Goal: Download file/media

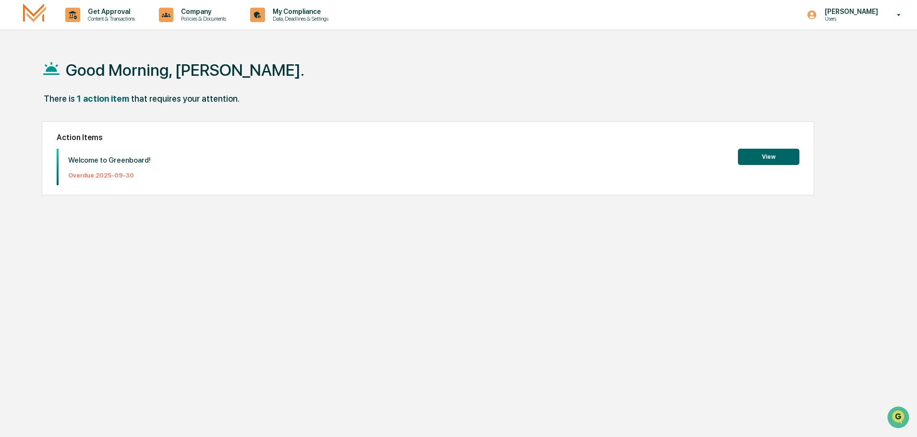
click at [778, 156] on button "View" at bounding box center [768, 157] width 61 height 16
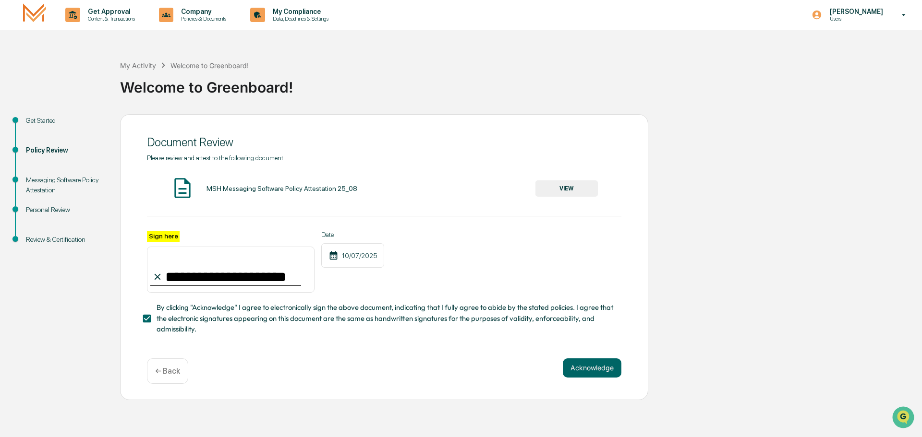
click at [568, 190] on button "VIEW" at bounding box center [566, 188] width 62 height 16
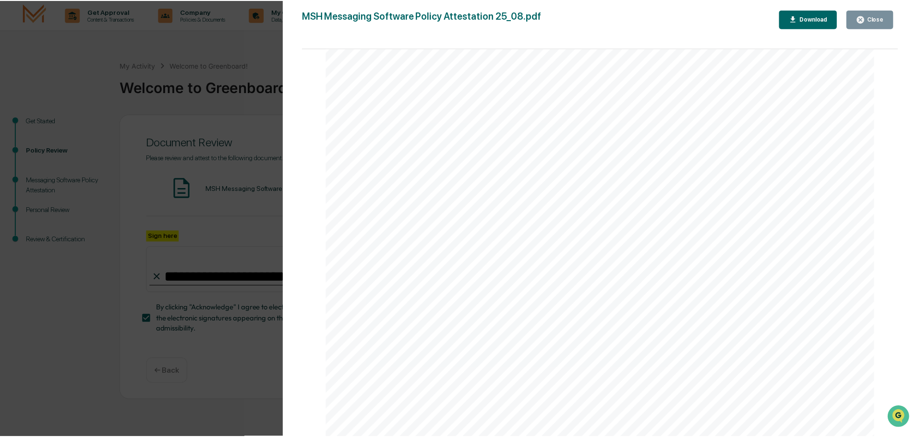
scroll to position [1835, 0]
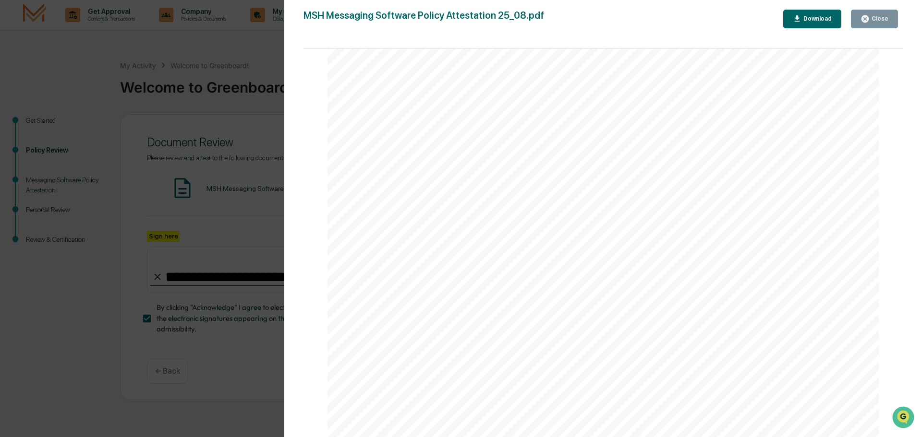
click at [826, 16] on div "Download" at bounding box center [816, 18] width 30 height 7
click at [881, 21] on div "Close" at bounding box center [878, 18] width 19 height 7
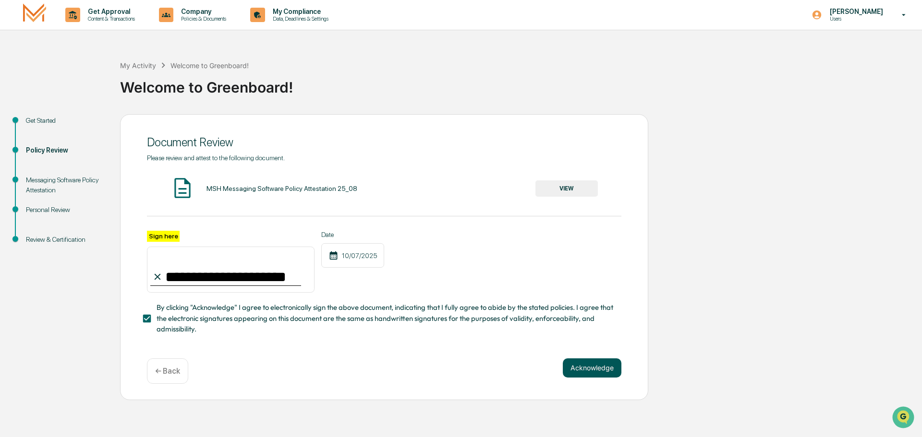
click at [589, 366] on button "Acknowledge" at bounding box center [592, 368] width 59 height 19
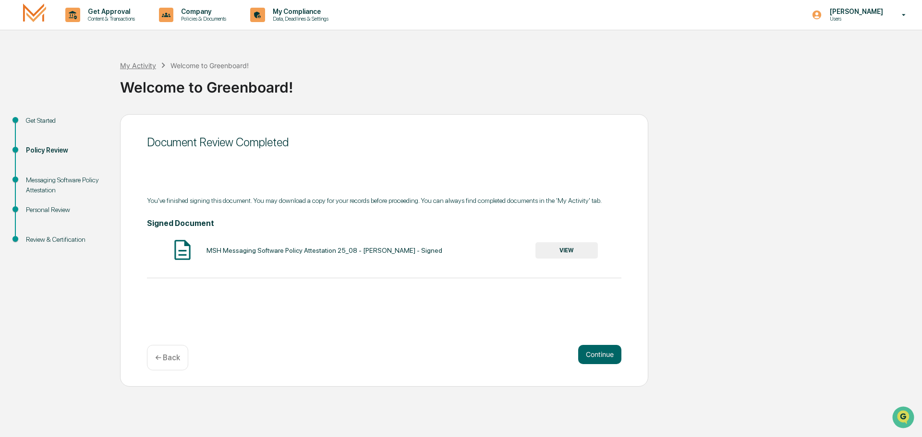
click at [131, 67] on div "My Activity" at bounding box center [138, 65] width 36 height 8
